Goal: Transaction & Acquisition: Purchase product/service

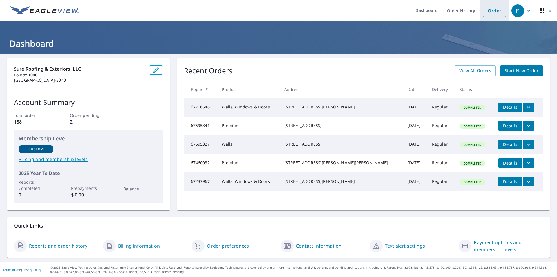
click at [489, 11] on link "Order" at bounding box center [495, 11] width 24 height 12
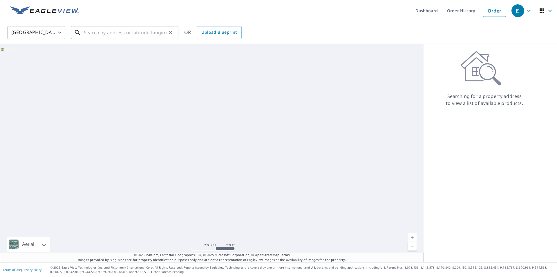
click at [135, 31] on input "text" at bounding box center [125, 32] width 83 height 16
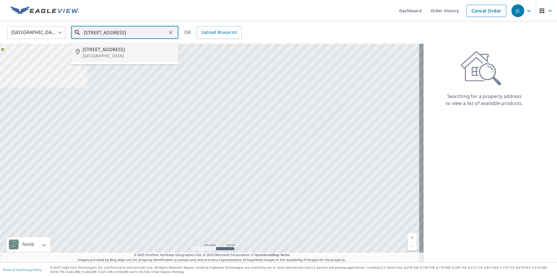
click at [96, 49] on span "[STREET_ADDRESS]" at bounding box center [128, 49] width 91 height 7
type input "[STREET_ADDRESS][PERSON_NAME]"
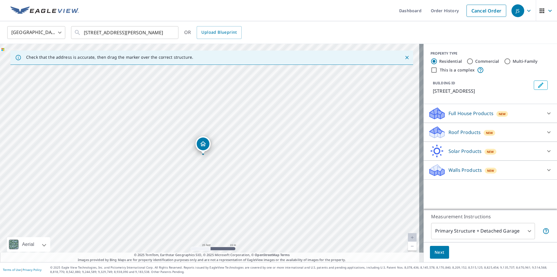
drag, startPoint x: 209, startPoint y: 143, endPoint x: 203, endPoint y: 145, distance: 7.0
click at [546, 133] on icon at bounding box center [549, 132] width 7 height 7
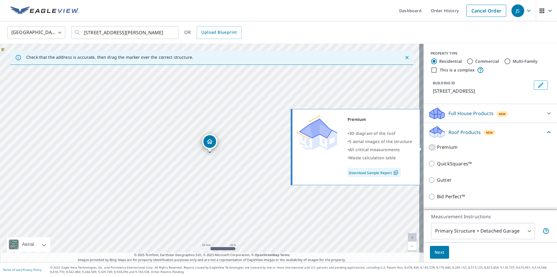
click at [429, 146] on input "Premium" at bounding box center [433, 147] width 9 height 7
checkbox input "true"
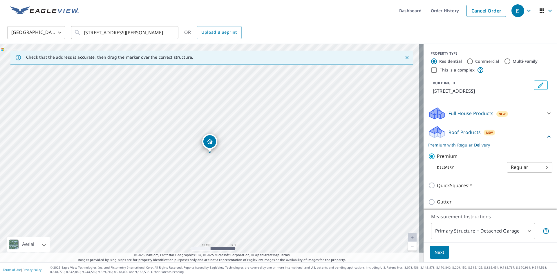
click at [436, 253] on span "Next" at bounding box center [440, 252] width 10 height 7
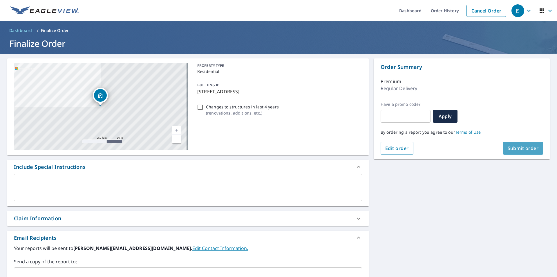
click at [519, 149] on span "Submit order" at bounding box center [523, 148] width 31 height 6
checkbox input "true"
